Goal: Task Accomplishment & Management: Manage account settings

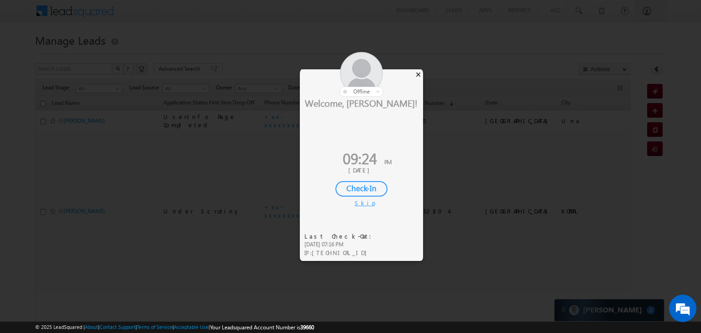
click at [416, 73] on div "×" at bounding box center [418, 74] width 10 height 10
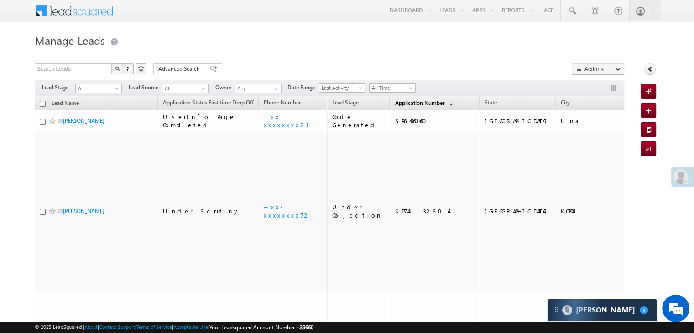
click at [395, 104] on span "Application Number" at bounding box center [419, 102] width 49 height 7
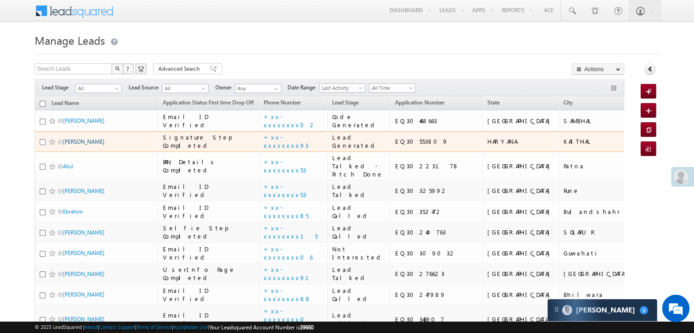
click at [73, 145] on link "[PERSON_NAME]" at bounding box center [84, 141] width 42 height 7
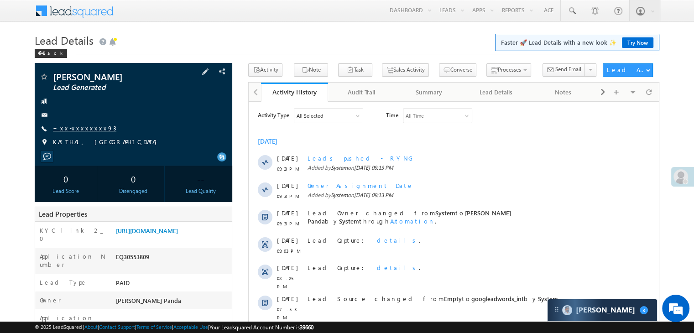
click at [80, 129] on link "+xx-xxxxxxxx93" at bounding box center [84, 128] width 63 height 8
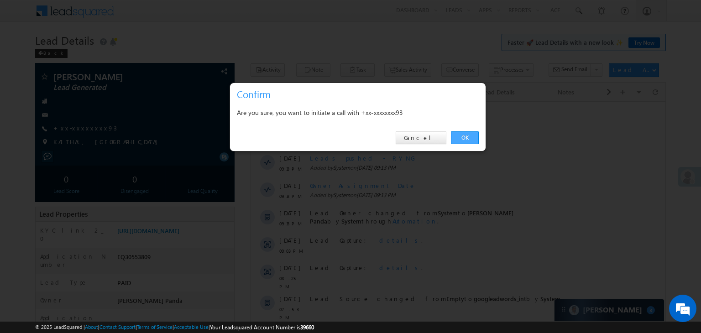
click at [463, 136] on link "OK" at bounding box center [465, 137] width 28 height 13
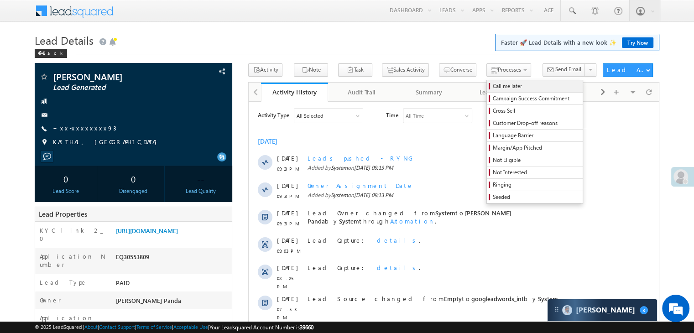
click at [493, 87] on span "Call me later" at bounding box center [536, 86] width 87 height 8
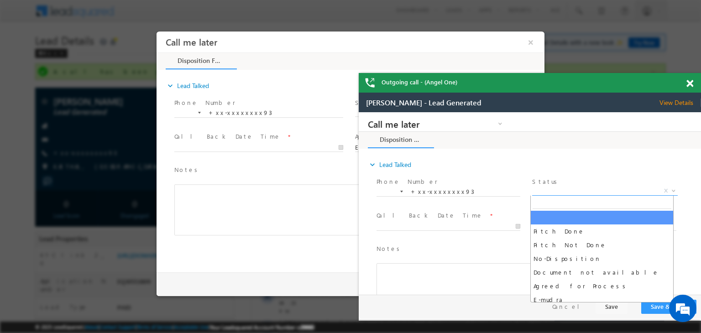
drag, startPoint x: 588, startPoint y: 189, endPoint x: 579, endPoint y: 216, distance: 28.7
click at [588, 191] on span "X" at bounding box center [604, 191] width 145 height 9
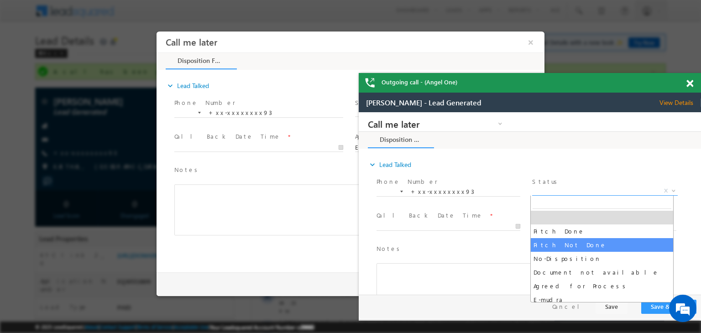
select select "Pitch Not Done"
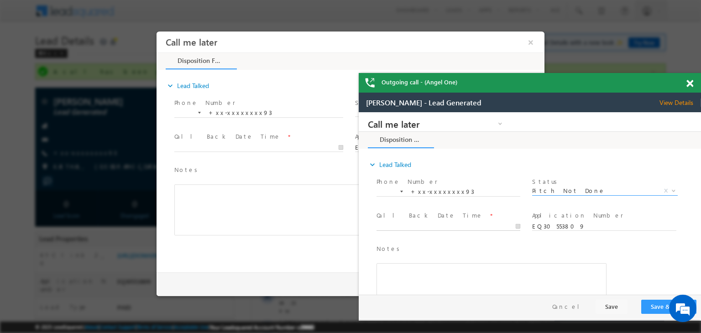
type input "10/14/25 9:24 PM"
click at [481, 226] on input "10/14/25 9:24 PM" at bounding box center [448, 226] width 144 height 9
click at [651, 307] on button "Save & Close" at bounding box center [668, 307] width 55 height 14
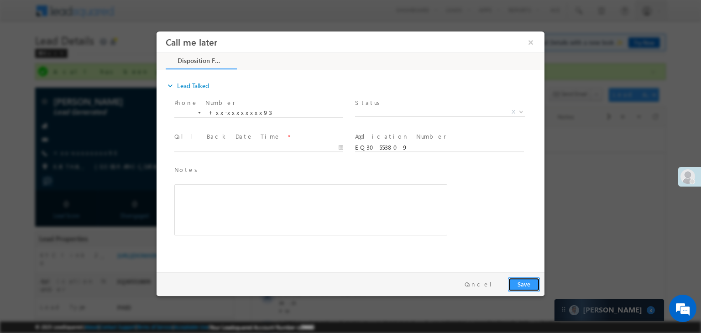
click at [520, 286] on button "Save" at bounding box center [524, 284] width 32 height 14
type input "10/14/25 9:24 PM"
click at [277, 144] on input "10/14/25 9:24 PM" at bounding box center [258, 147] width 169 height 9
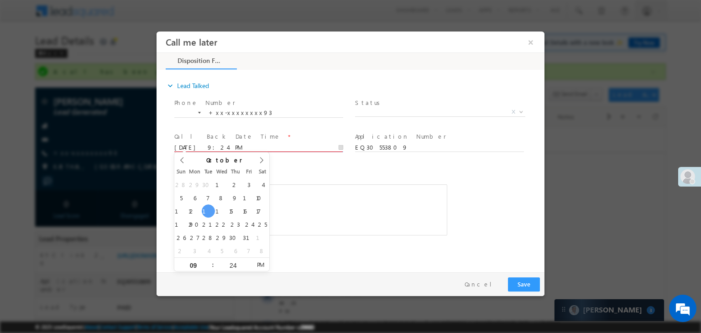
click at [374, 174] on span "Notes *" at bounding box center [303, 170] width 259 height 10
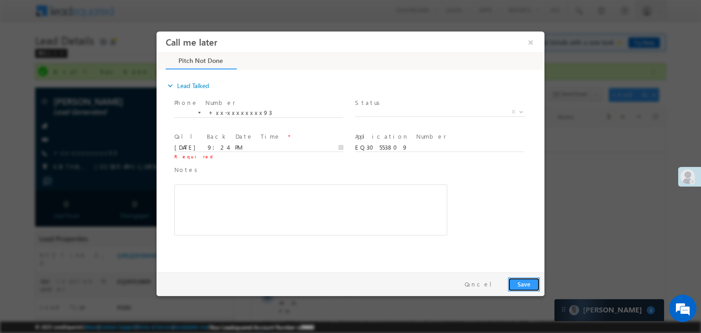
click at [518, 279] on button "Save" at bounding box center [524, 284] width 32 height 14
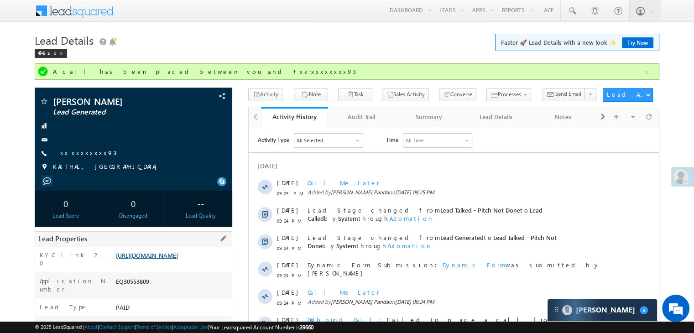
click at [171, 259] on link "https://angelbroking1-pk3em7sa.customui-test.leadsquared.com?leadId=b4f25287-c6…" at bounding box center [147, 255] width 62 height 8
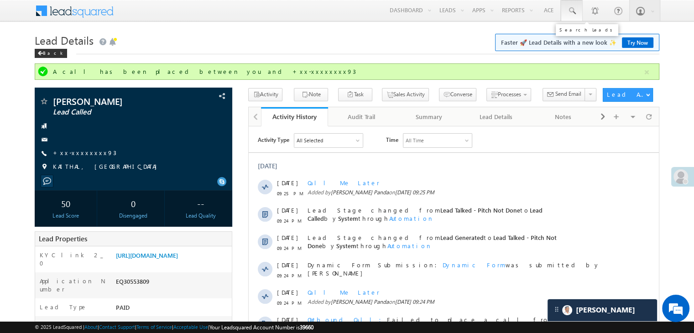
click at [571, 8] on span at bounding box center [571, 10] width 9 height 9
paste input "6205858415"
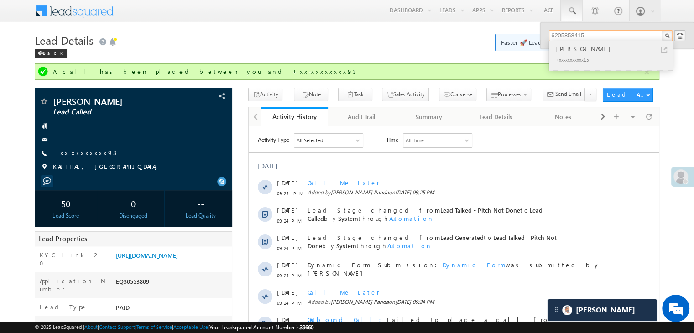
type input "6205858415"
click at [572, 49] on div "[PERSON_NAME]" at bounding box center [614, 49] width 122 height 10
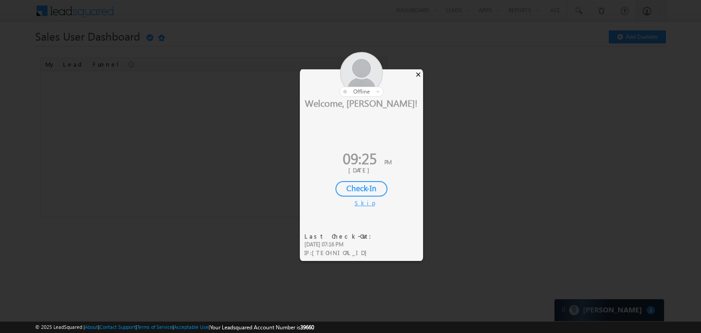
click at [419, 71] on div "×" at bounding box center [418, 74] width 10 height 10
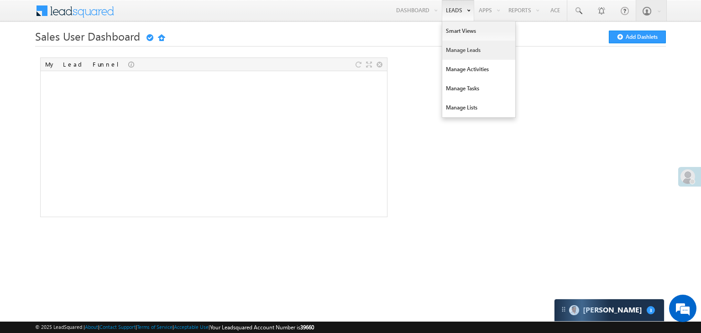
click at [451, 48] on link "Manage Leads" at bounding box center [478, 50] width 73 height 19
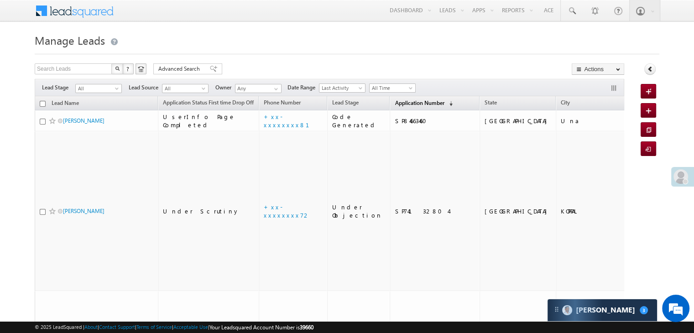
click at [397, 103] on span "Application Number" at bounding box center [419, 102] width 49 height 7
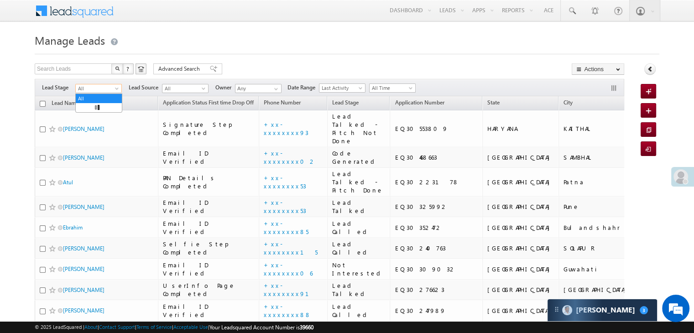
click at [119, 88] on span at bounding box center [117, 90] width 7 height 7
click at [108, 112] on link "Lead Generated" at bounding box center [99, 108] width 46 height 8
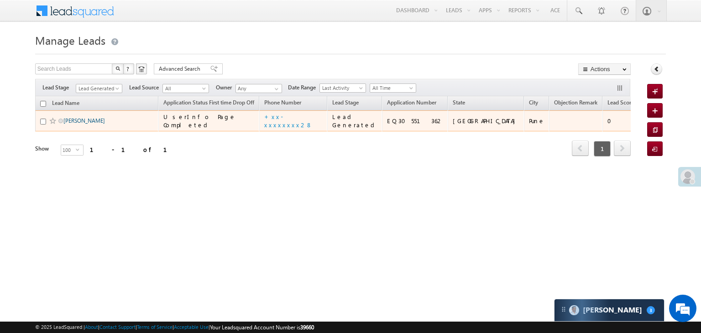
click at [73, 124] on link "Rajesh Doyre" at bounding box center [84, 120] width 42 height 7
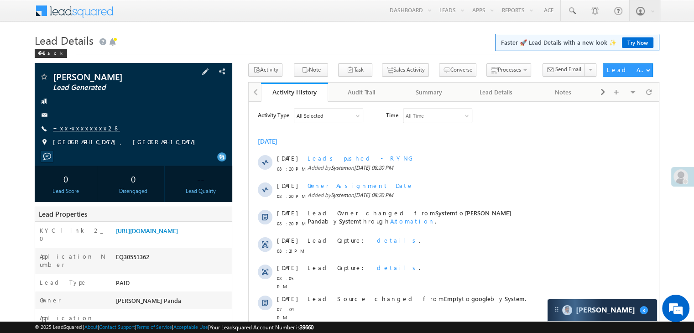
click at [72, 127] on link "+xx-xxxxxxxx28" at bounding box center [86, 128] width 67 height 8
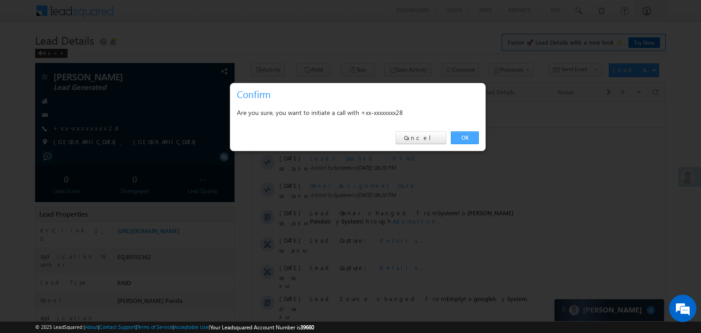
click at [462, 137] on link "OK" at bounding box center [465, 137] width 28 height 13
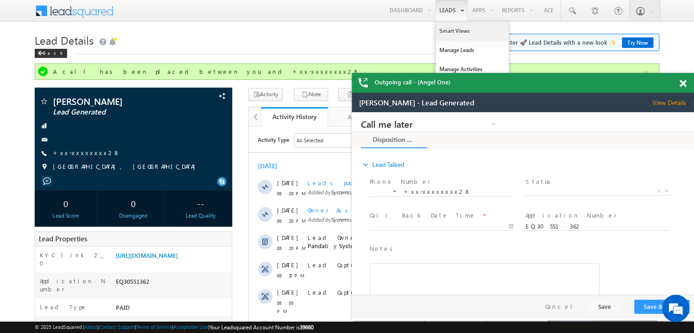
click at [440, 35] on link "Smart Views" at bounding box center [472, 30] width 73 height 19
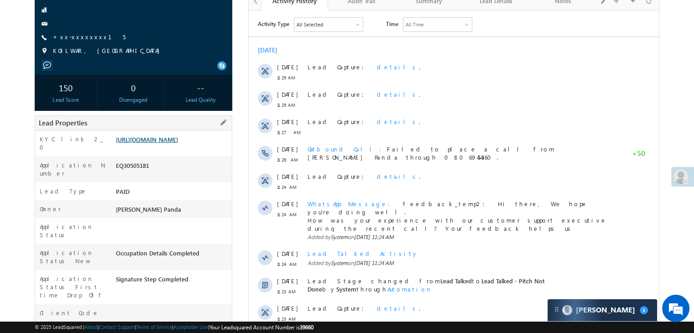
click at [175, 143] on link "https://angelbroking1-pk3em7sa.customui-test.leadsquared.com?leadId=2ce16306-71…" at bounding box center [147, 139] width 62 height 8
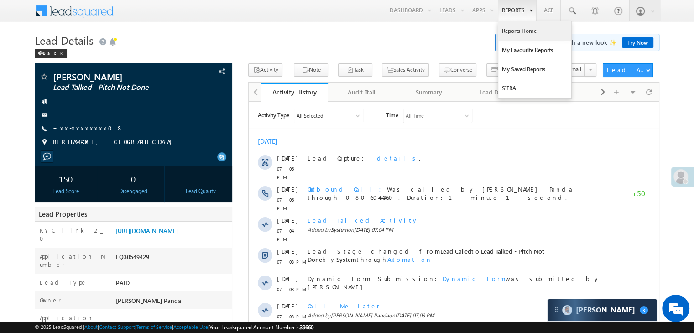
click at [517, 31] on link "Reports Home" at bounding box center [534, 30] width 73 height 19
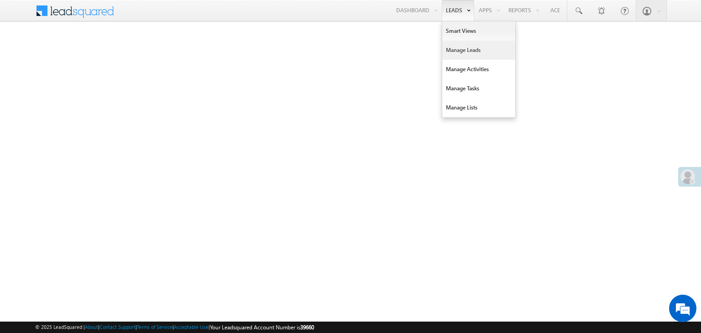
click at [465, 52] on link "Manage Leads" at bounding box center [478, 50] width 73 height 19
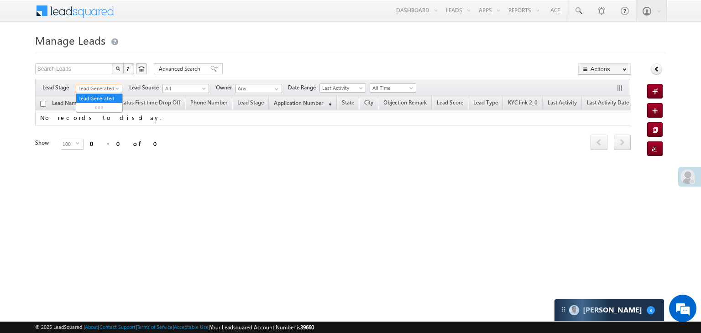
click at [113, 90] on span "Lead Generated" at bounding box center [97, 88] width 43 height 8
click at [92, 97] on link "All" at bounding box center [99, 98] width 46 height 8
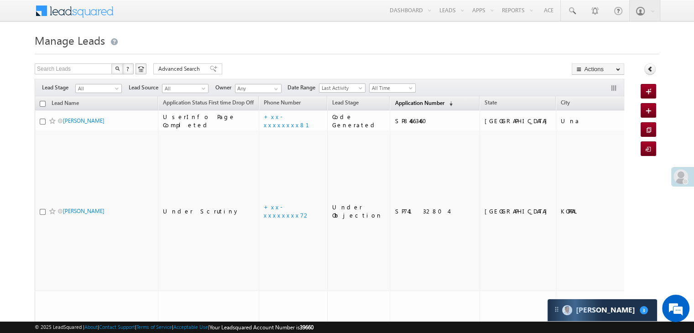
click at [395, 106] on span "Application Number" at bounding box center [419, 102] width 49 height 7
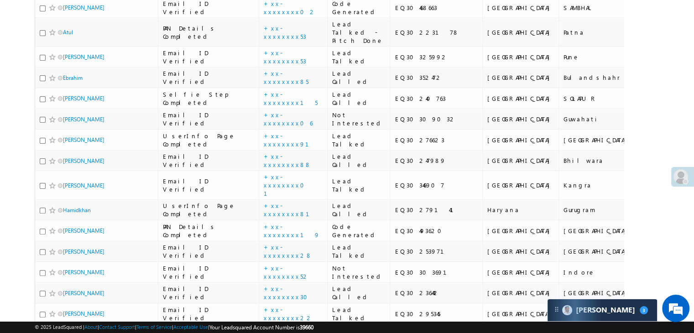
scroll to position [91, 0]
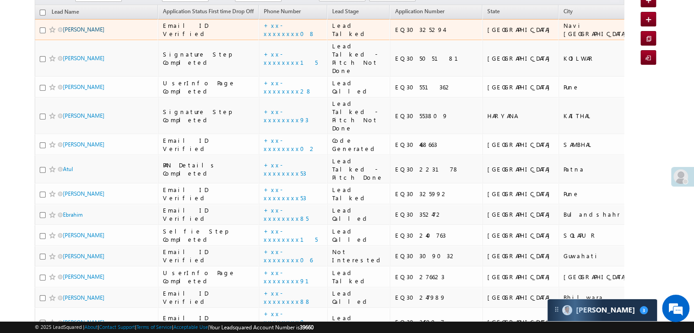
click at [74, 33] on link "[PERSON_NAME]" at bounding box center [84, 29] width 42 height 7
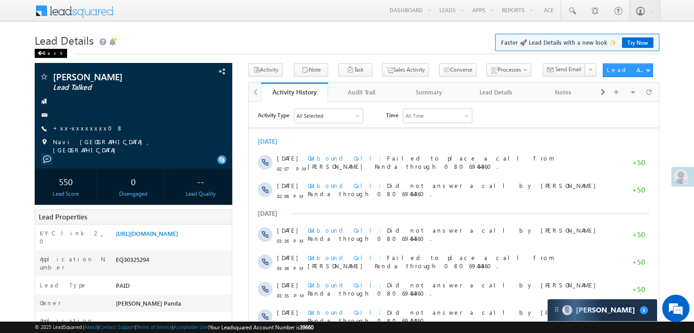
click at [45, 52] on div "Back" at bounding box center [51, 53] width 32 height 9
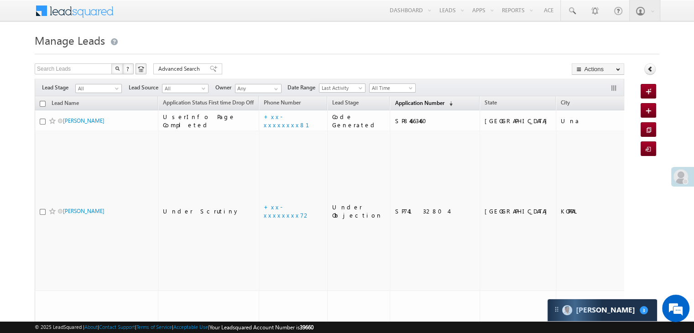
click at [395, 103] on span "Application Number" at bounding box center [419, 102] width 49 height 7
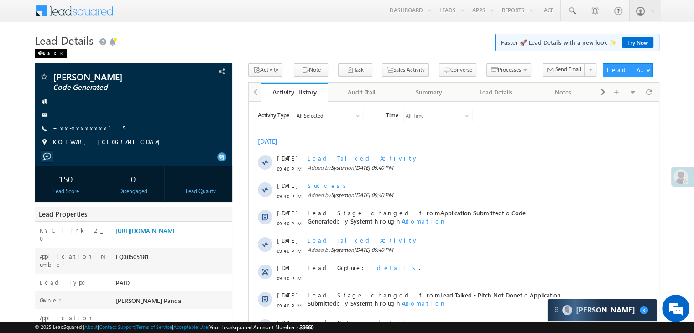
click at [45, 55] on div "Back" at bounding box center [51, 53] width 32 height 9
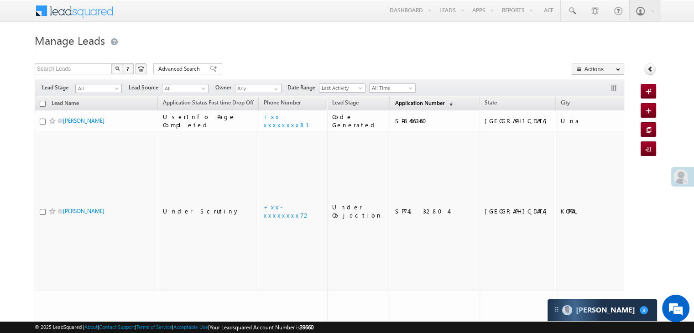
click at [395, 103] on span "Application Number" at bounding box center [419, 102] width 49 height 7
click at [406, 104] on span "Application Number" at bounding box center [419, 102] width 49 height 7
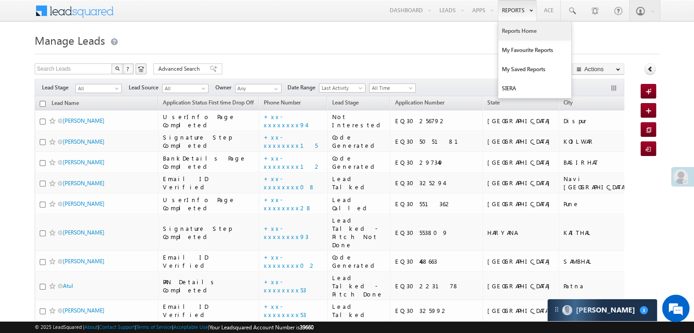
click at [522, 27] on link "Reports Home" at bounding box center [534, 30] width 73 height 19
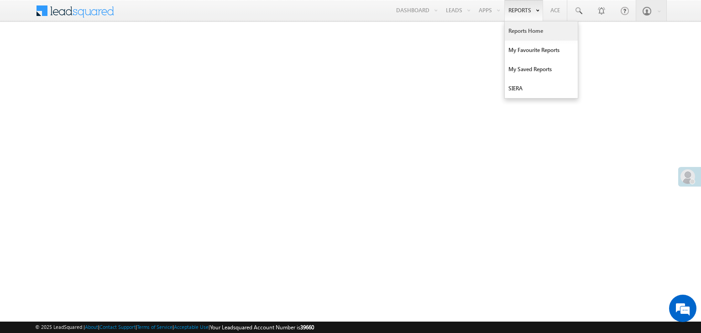
click at [520, 30] on link "Reports Home" at bounding box center [541, 30] width 73 height 19
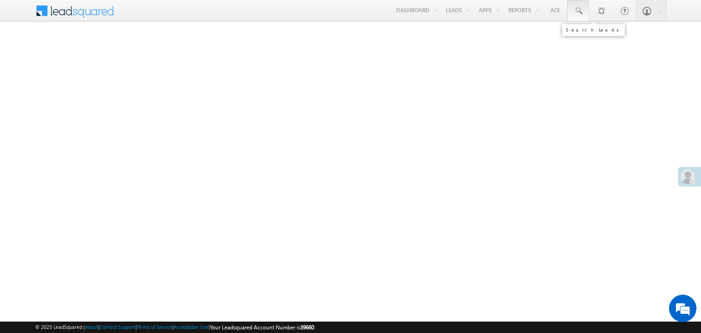
click at [580, 11] on span at bounding box center [577, 10] width 9 height 9
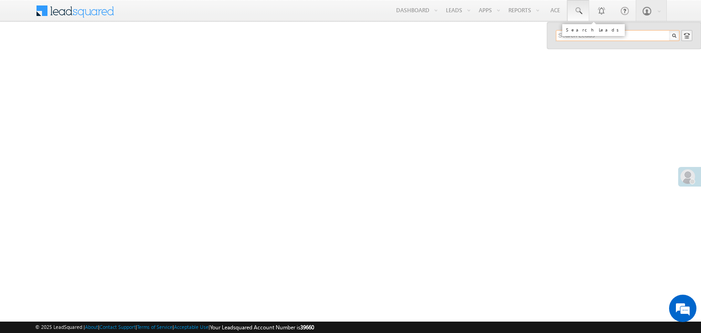
paste input "EQ30079871"
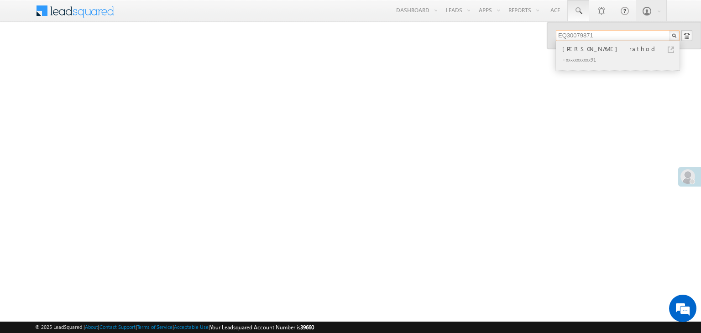
type input "EQ30079871"
click at [577, 46] on div "[PERSON_NAME] rathod" at bounding box center [621, 49] width 122 height 10
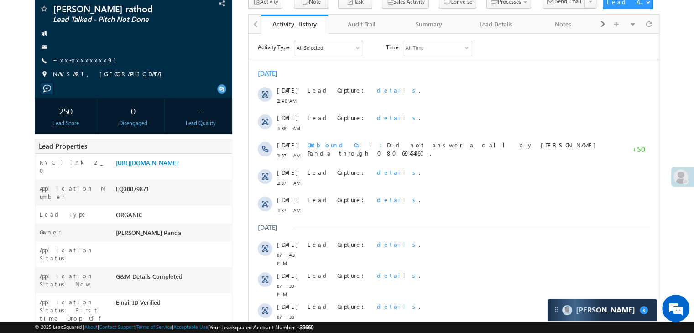
scroll to position [91, 0]
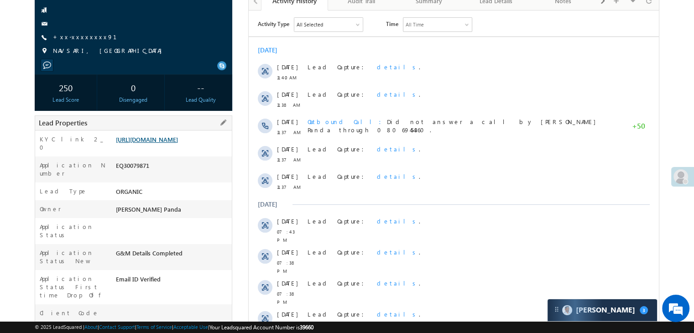
click at [178, 143] on link "[URL][DOMAIN_NAME]" at bounding box center [147, 139] width 62 height 8
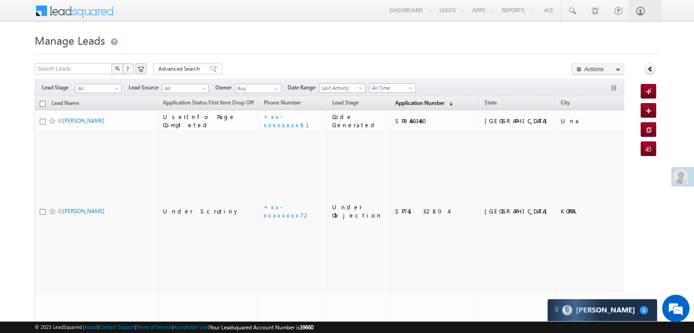
click at [402, 105] on span "Application Number" at bounding box center [419, 102] width 49 height 7
click at [395, 101] on span "Application Number" at bounding box center [419, 102] width 49 height 7
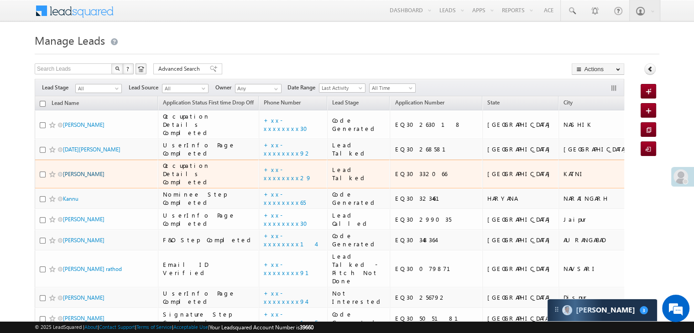
click at [86, 177] on link "Aditya Mishra" at bounding box center [84, 174] width 42 height 7
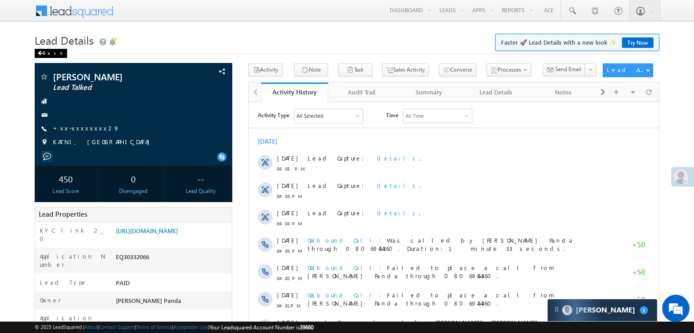
click at [43, 55] on div "Back" at bounding box center [51, 53] width 32 height 9
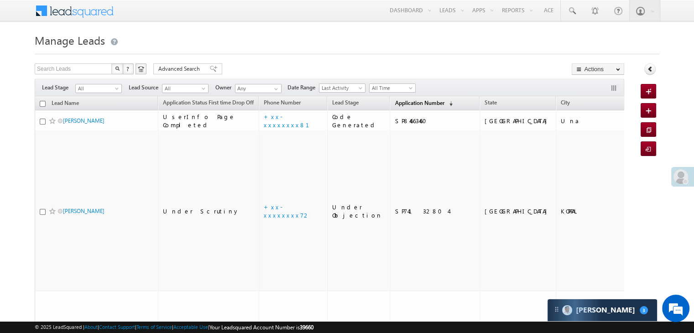
click at [395, 99] on span "Application Number" at bounding box center [419, 102] width 49 height 7
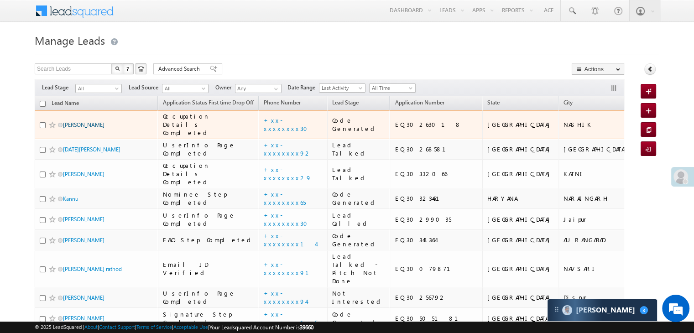
click at [97, 128] on link "Shubham sandip sonawane" at bounding box center [84, 124] width 42 height 7
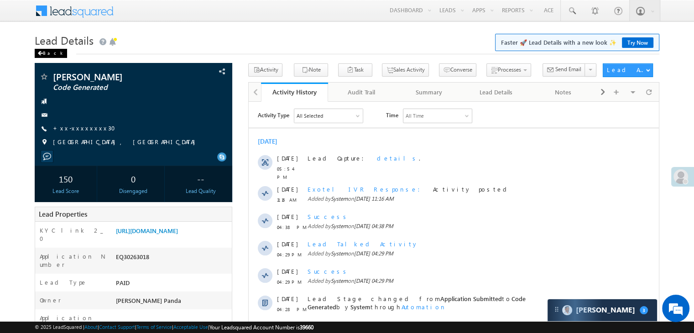
click at [42, 54] on span at bounding box center [39, 53] width 5 height 5
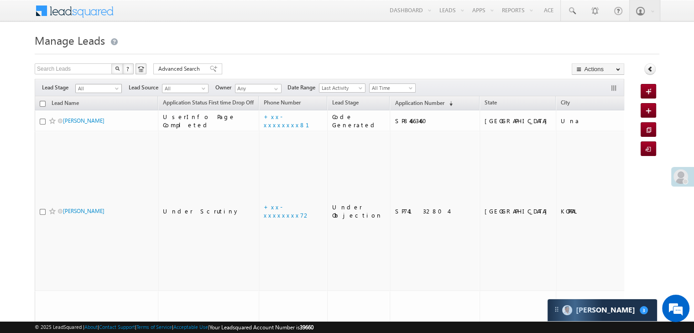
click at [116, 90] on span at bounding box center [117, 90] width 7 height 7
click at [102, 111] on link "Lead Generated" at bounding box center [99, 108] width 46 height 8
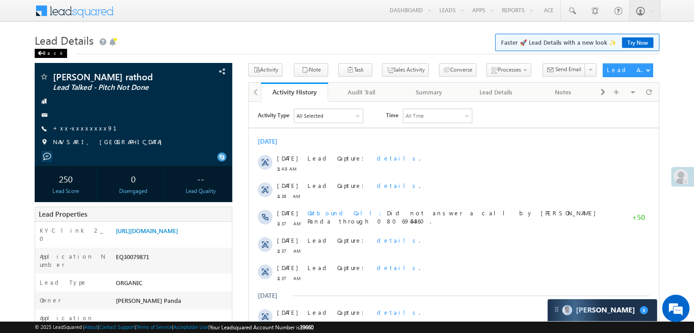
click at [43, 52] on div "Back" at bounding box center [51, 53] width 32 height 9
